Goal: Navigation & Orientation: Locate item on page

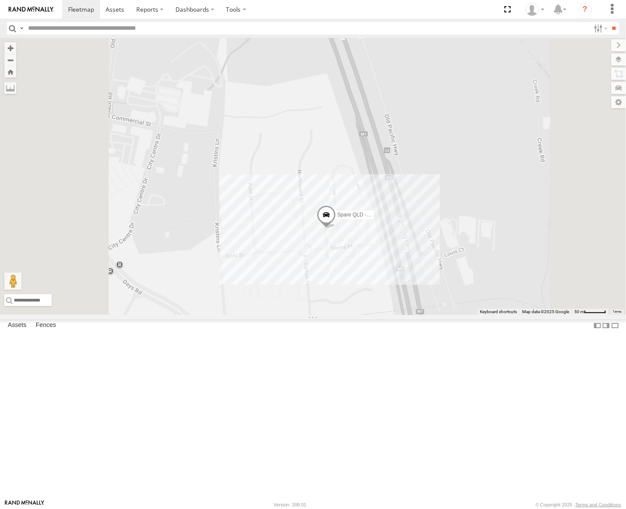
drag, startPoint x: 388, startPoint y: 408, endPoint x: 417, endPoint y: 299, distance: 112.5
click at [417, 299] on div "Brisbane Spare - Ford Transit Spare QLD - Dark [PERSON_NAME] - Yellow" at bounding box center [313, 176] width 626 height 277
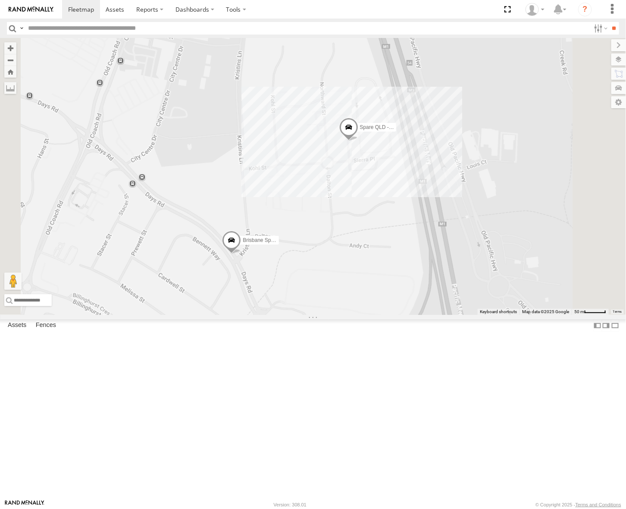
click at [241, 254] on span at bounding box center [231, 242] width 19 height 23
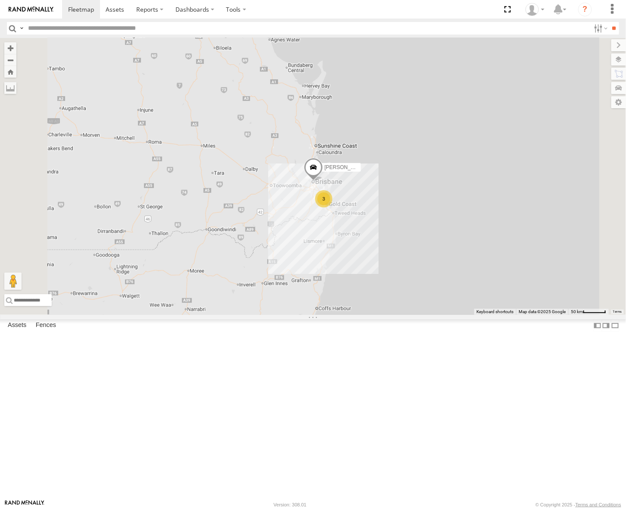
drag, startPoint x: 464, startPoint y: 193, endPoint x: 428, endPoint y: 348, distance: 159.0
click at [428, 315] on div "3 [PERSON_NAME] 3" at bounding box center [313, 176] width 626 height 277
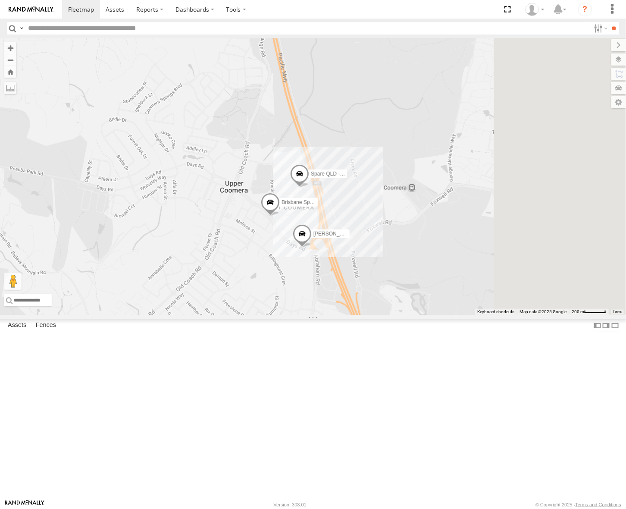
drag, startPoint x: 495, startPoint y: 349, endPoint x: 425, endPoint y: 368, distance: 72.6
click at [425, 315] on div "[PERSON_NAME] Brisbane Spare - Ford Transit Spare QLD - Dark [PERSON_NAME] - Ye…" at bounding box center [313, 176] width 626 height 277
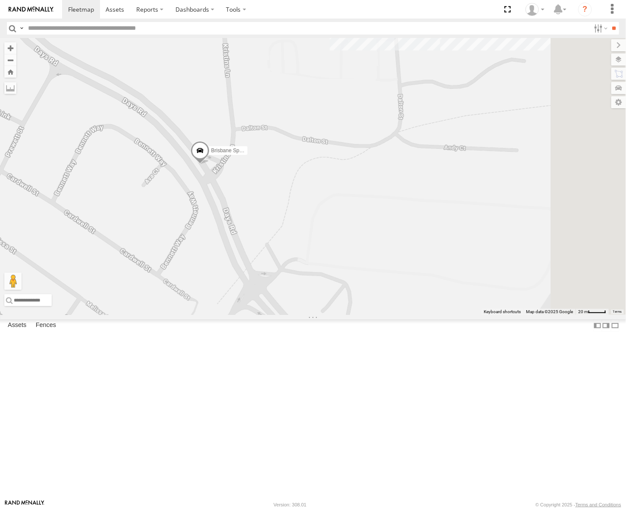
click at [210, 164] on span at bounding box center [200, 152] width 19 height 23
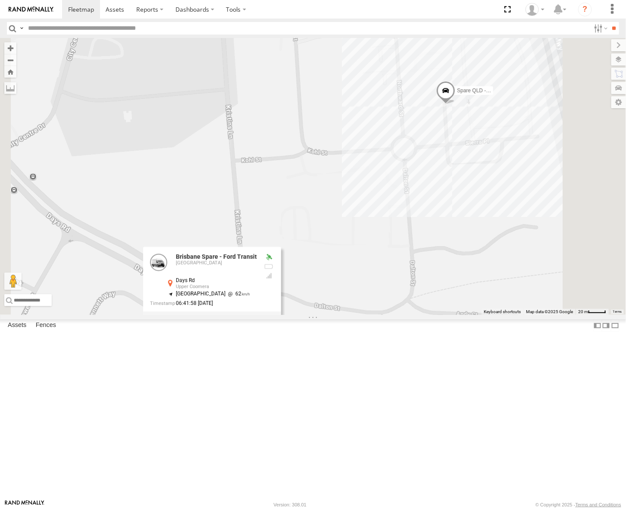
drag, startPoint x: 432, startPoint y: 228, endPoint x: 444, endPoint y: 395, distance: 167.8
click at [444, 315] on div "[PERSON_NAME] Brisbane Spare - Ford Transit Spare QLD - Dark [PERSON_NAME] - Ye…" at bounding box center [313, 176] width 626 height 277
click at [456, 104] on span at bounding box center [446, 92] width 19 height 23
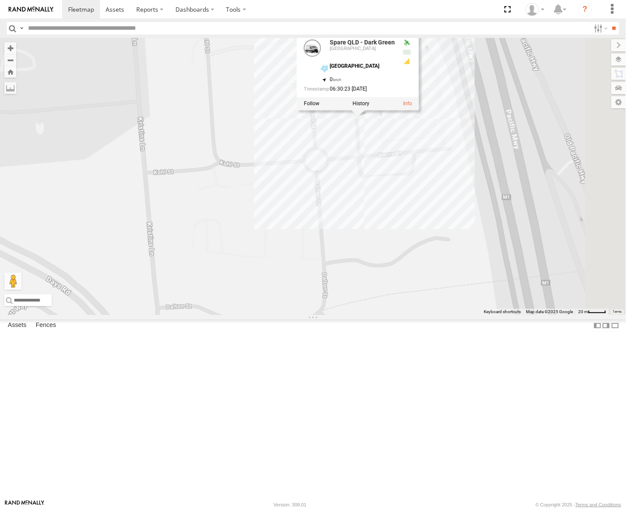
drag, startPoint x: 506, startPoint y: 286, endPoint x: 428, endPoint y: 293, distance: 78.8
click at [428, 293] on div "[PERSON_NAME] Brisbane Spare - Ford Transit Spare QLD - Dark [PERSON_NAME] - Ye…" at bounding box center [313, 176] width 626 height 277
